Goal: Task Accomplishment & Management: Use online tool/utility

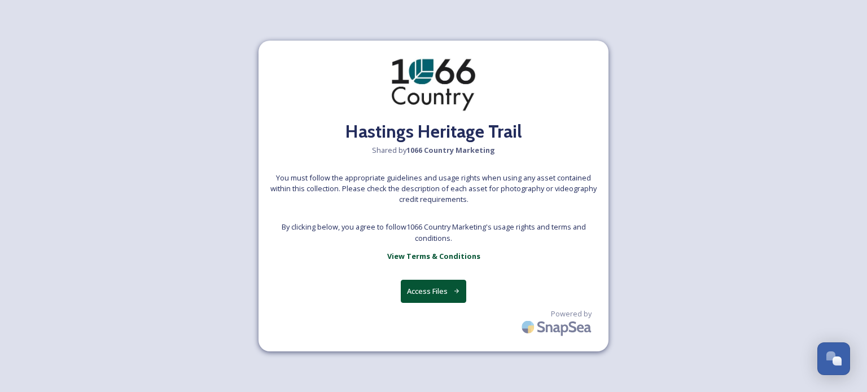
click at [428, 280] on button "Access Files" at bounding box center [434, 291] width 66 height 23
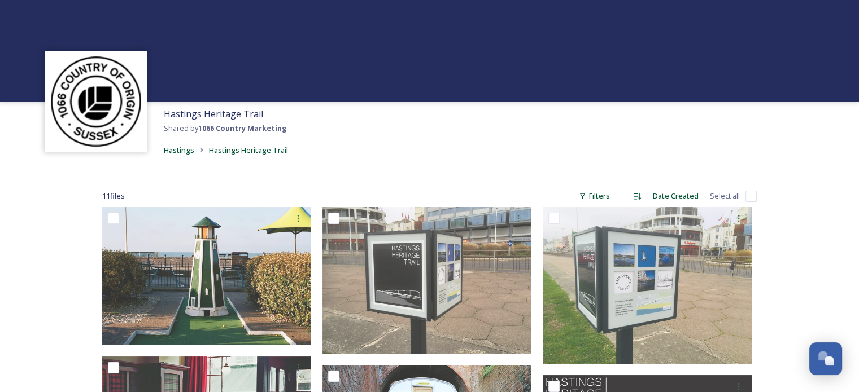
click at [123, 105] on img at bounding box center [96, 101] width 90 height 90
click at [181, 152] on span "Hastings" at bounding box center [179, 150] width 30 height 10
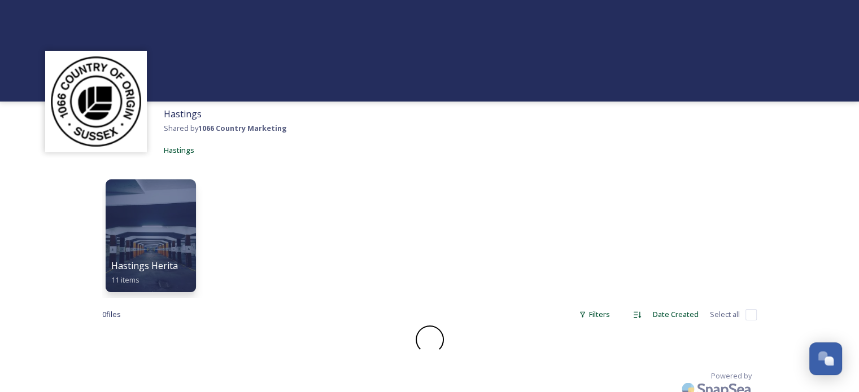
scroll to position [21, 0]
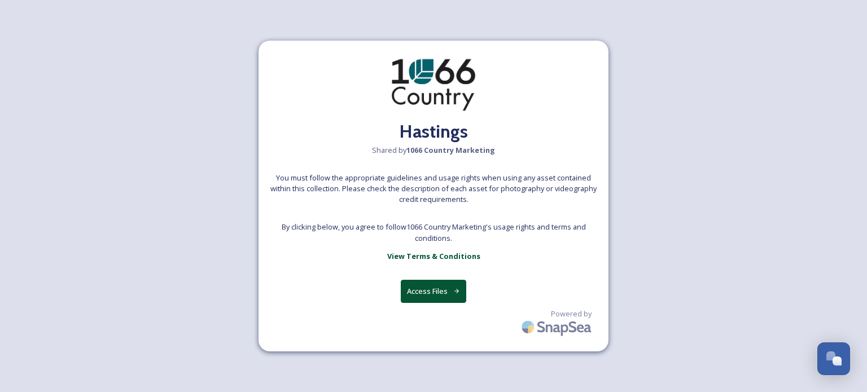
click at [443, 291] on button "Access Files" at bounding box center [434, 291] width 66 height 23
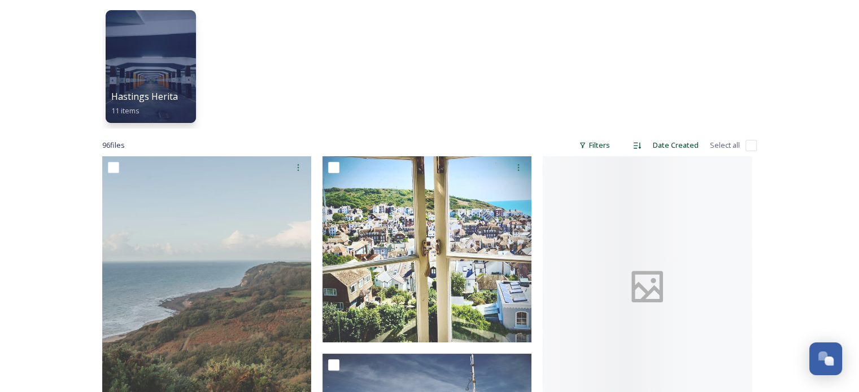
scroll to position [169, 0]
